Goal: Task Accomplishment & Management: Use online tool/utility

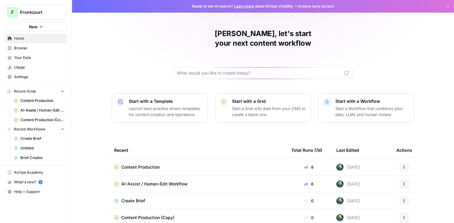
click at [145, 164] on span "Content Production" at bounding box center [140, 167] width 38 height 6
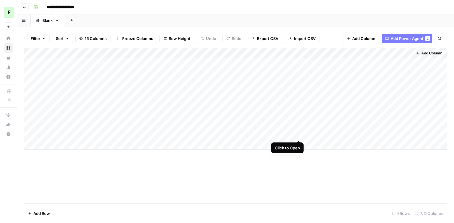
click at [295, 134] on div "Add Column" at bounding box center [235, 98] width 422 height 101
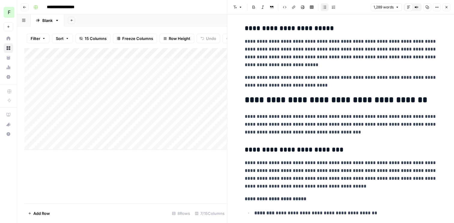
scroll to position [445, 0]
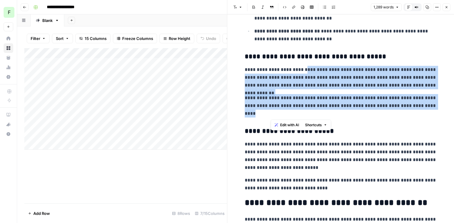
drag, startPoint x: 303, startPoint y: 70, endPoint x: 382, endPoint y: 111, distance: 89.2
click at [382, 111] on p "**********" at bounding box center [341, 105] width 192 height 23
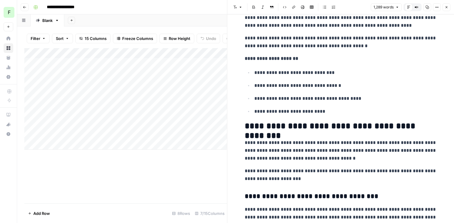
scroll to position [1048, 0]
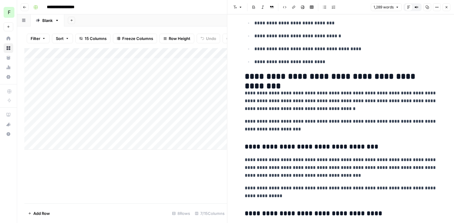
click at [447, 7] on icon "button" at bounding box center [447, 7] width 4 height 4
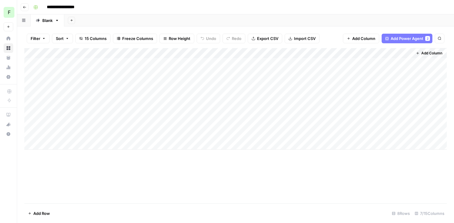
click at [310, 134] on div "Add Column" at bounding box center [235, 98] width 422 height 101
click at [405, 135] on div "Add Column" at bounding box center [235, 98] width 422 height 101
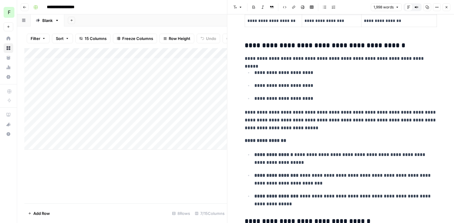
scroll to position [525, 0]
